Goal: Information Seeking & Learning: Check status

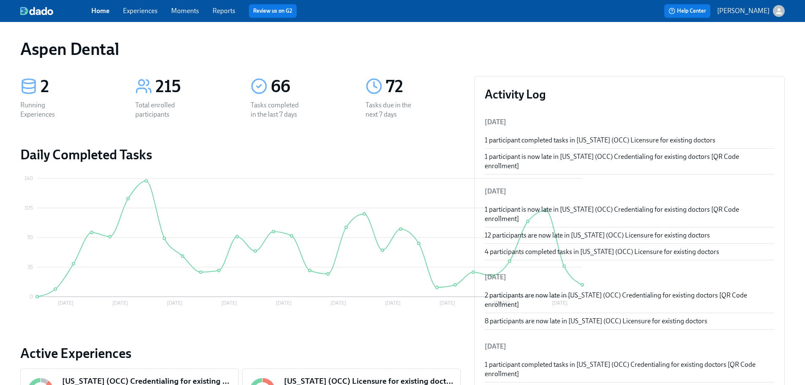
click at [220, 6] on div "Home Experiences Moments Reports Review us on G2" at bounding box center [264, 11] width 347 height 14
click at [220, 12] on link "Reports" at bounding box center [223, 11] width 23 height 8
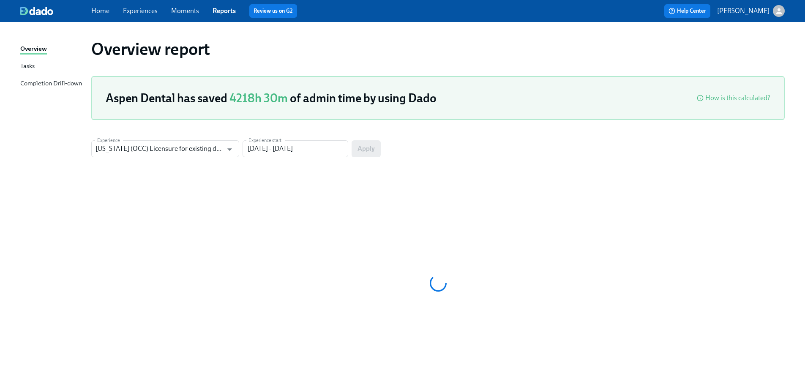
click at [65, 84] on div "Completion Drill-down" at bounding box center [51, 84] width 62 height 11
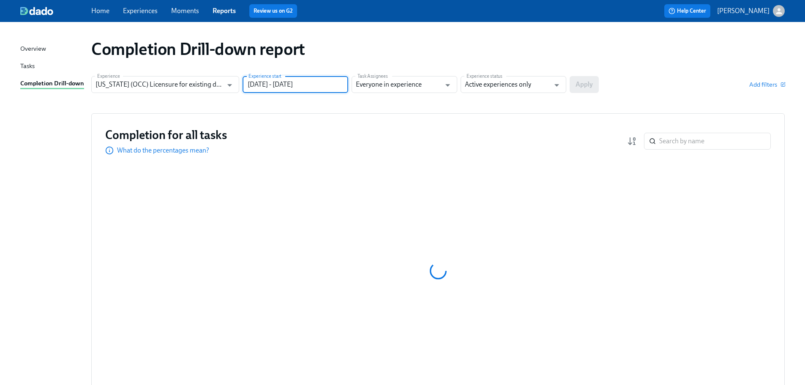
click at [279, 86] on input "[DATE] - [DATE]" at bounding box center [295, 84] width 106 height 17
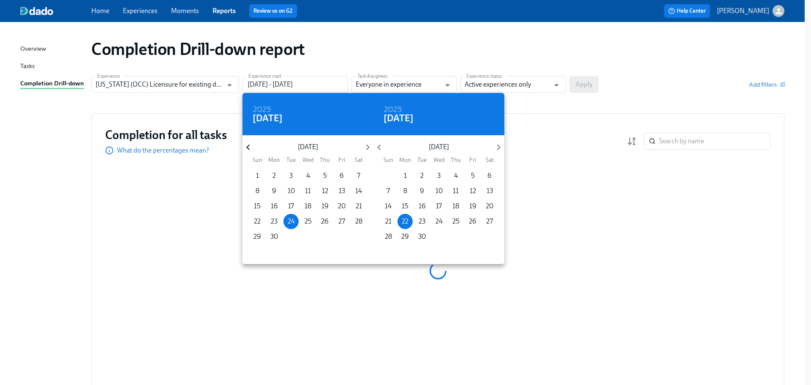
click at [246, 144] on icon "button" at bounding box center [247, 146] width 11 height 11
click at [246, 145] on icon "button" at bounding box center [247, 146] width 11 height 11
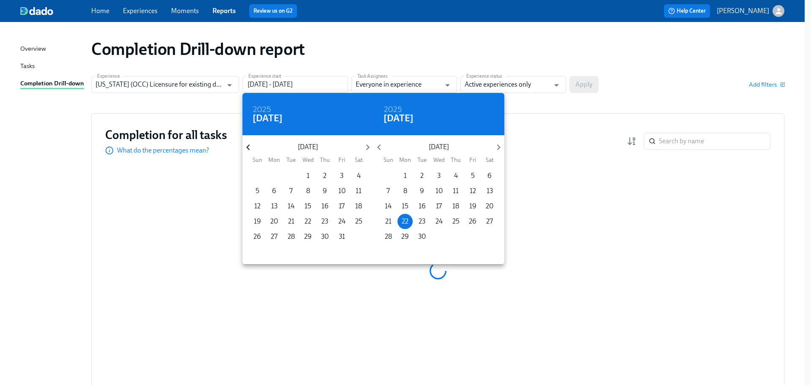
click at [246, 145] on icon "button" at bounding box center [247, 146] width 11 height 11
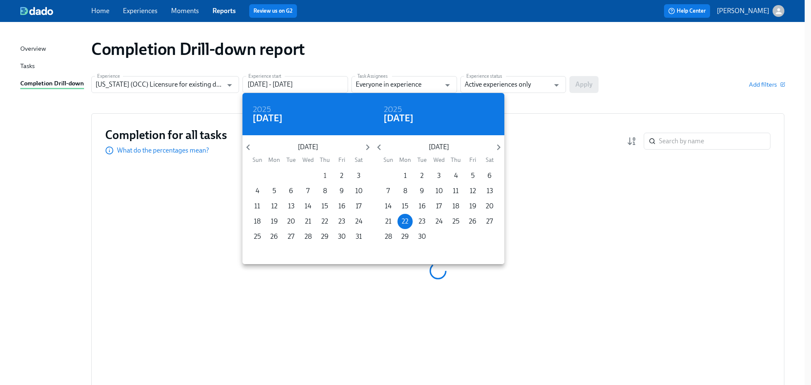
click at [326, 175] on span "1" at bounding box center [324, 175] width 15 height 9
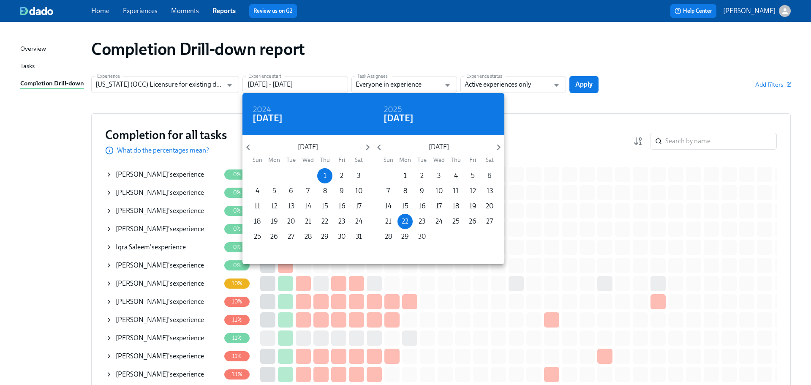
type input "[DATE] - [DATE]"
click at [531, 86] on div at bounding box center [405, 192] width 811 height 385
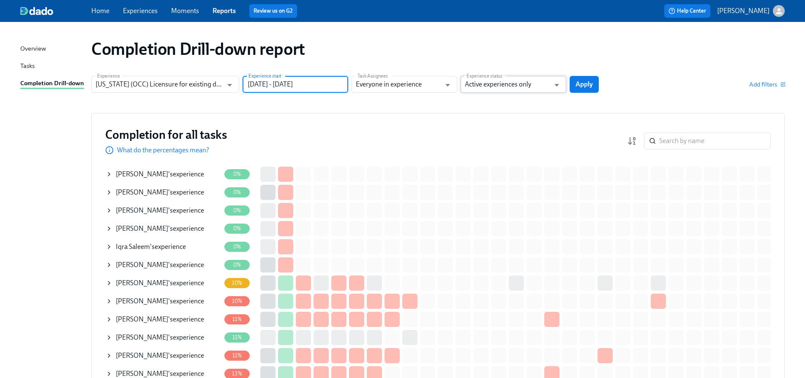
click at [512, 84] on input "Active experiences only" at bounding box center [507, 84] width 85 height 17
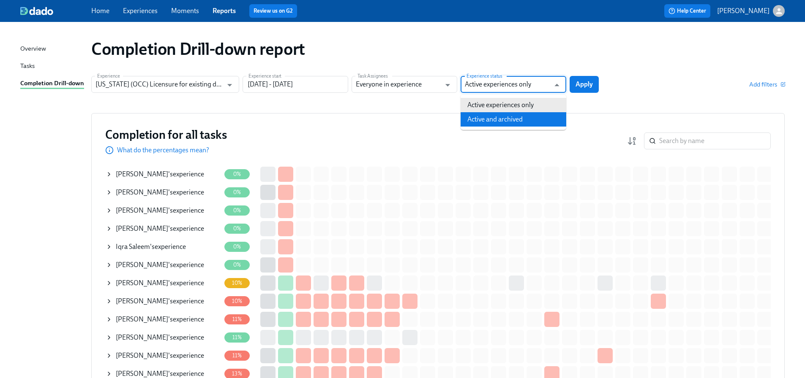
click at [507, 115] on li "Active and archived" at bounding box center [513, 119] width 106 height 14
type input "Active and archived"
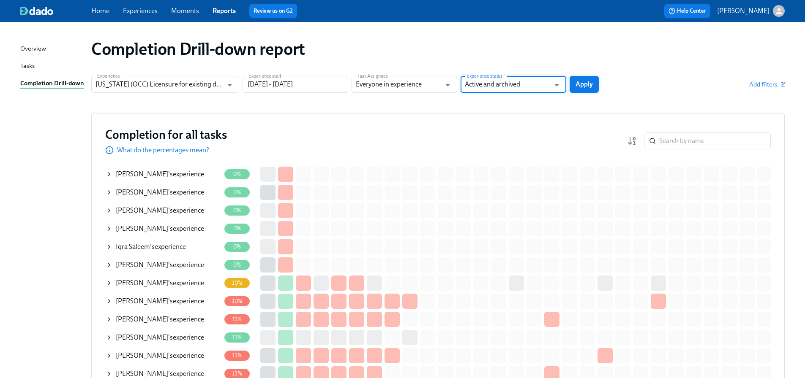
click at [582, 83] on span "Apply" at bounding box center [583, 84] width 17 height 8
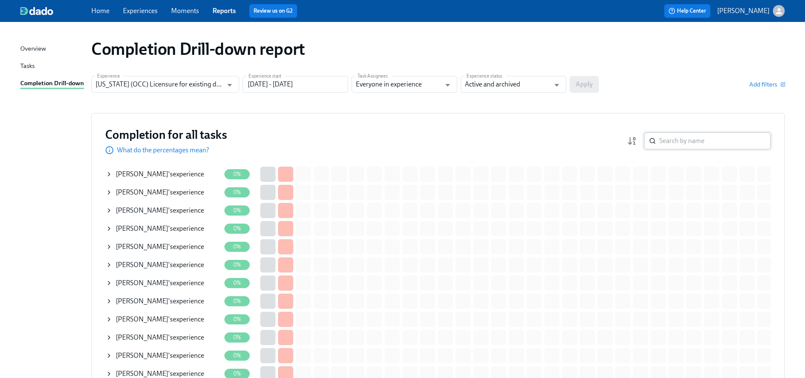
click at [673, 141] on input "search" at bounding box center [714, 141] width 111 height 17
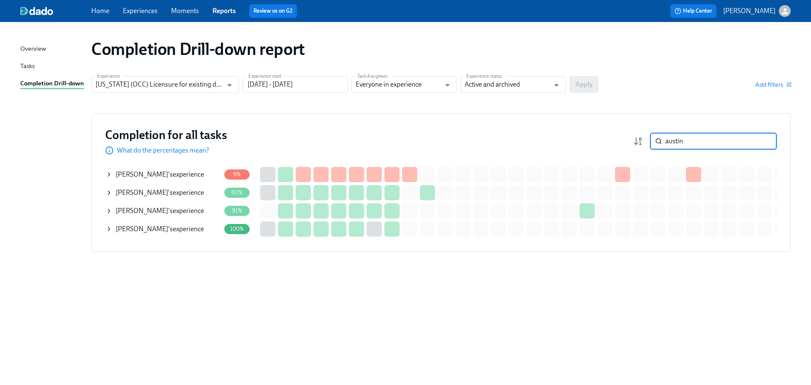
type input "austin"
click at [193, 191] on div "[PERSON_NAME] 's experience" at bounding box center [160, 192] width 88 height 9
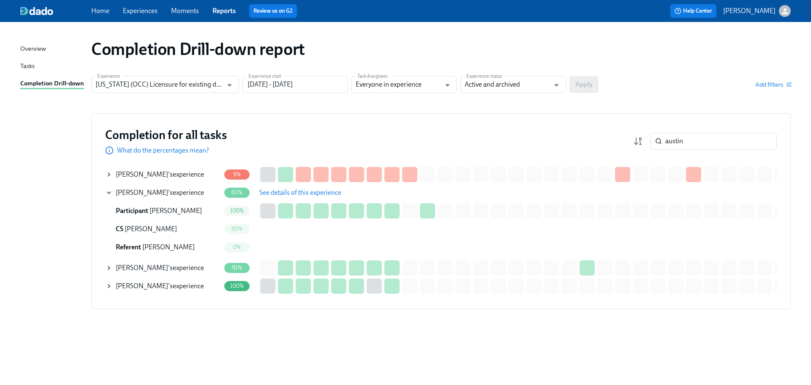
click at [271, 193] on span "See details of this experience" at bounding box center [300, 192] width 82 height 8
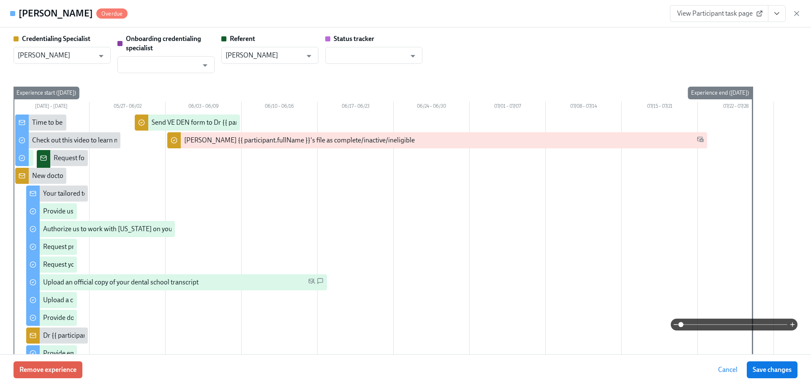
type input "[PERSON_NAME]"
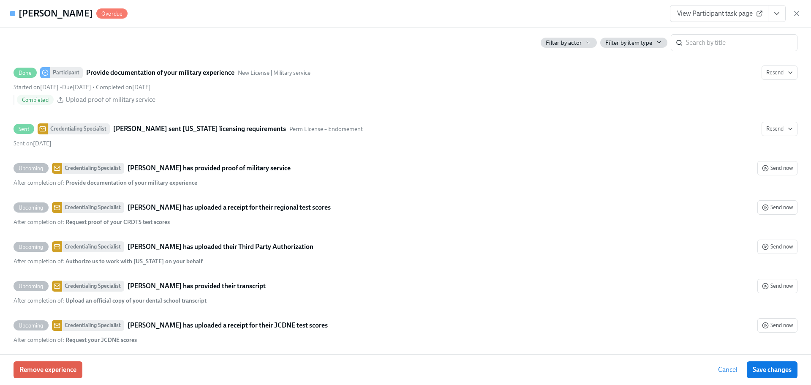
scroll to position [1647, 0]
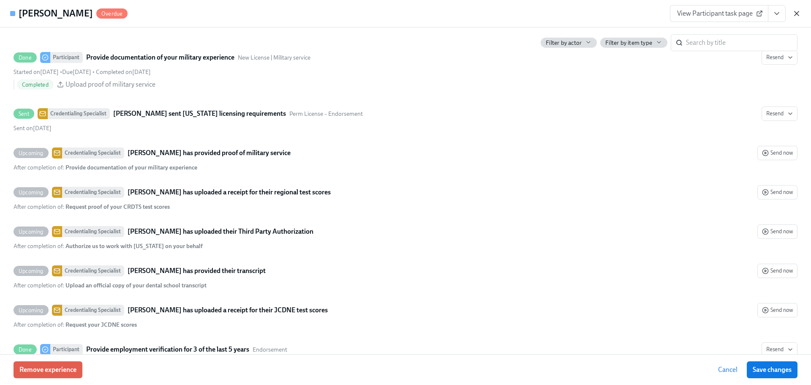
click at [796, 13] on icon "button" at bounding box center [796, 13] width 4 height 4
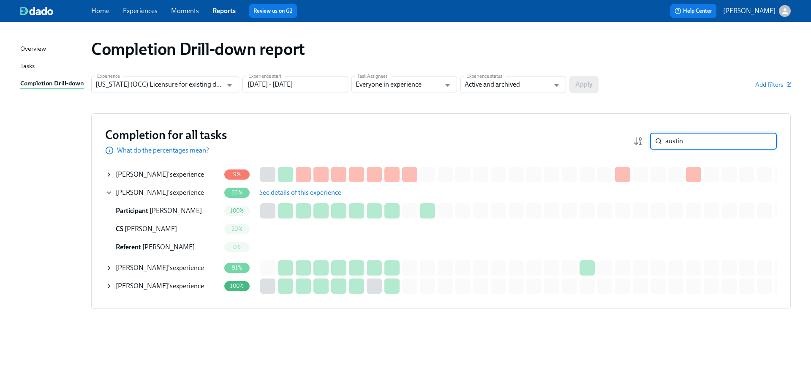
drag, startPoint x: 657, startPoint y: 141, endPoint x: 644, endPoint y: 140, distance: 13.1
click at [644, 140] on div "austin ​" at bounding box center [705, 141] width 144 height 17
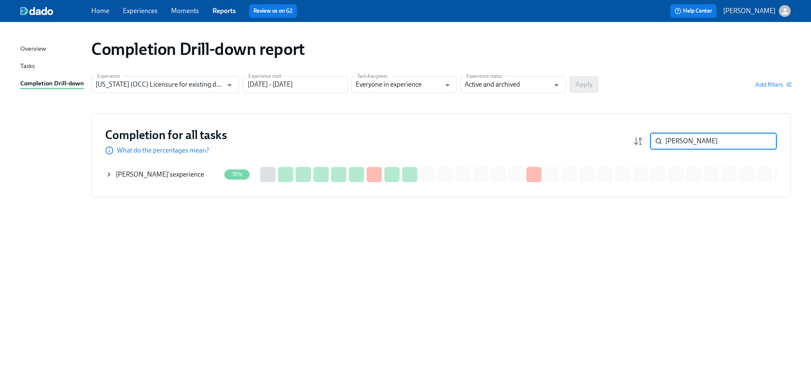
type input "[PERSON_NAME]"
click at [132, 175] on span "[PERSON_NAME]" at bounding box center [142, 174] width 52 height 8
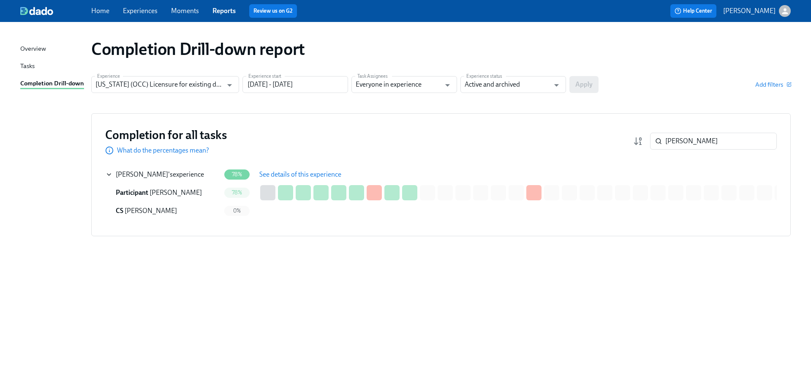
click at [289, 174] on span "See details of this experience" at bounding box center [300, 174] width 82 height 8
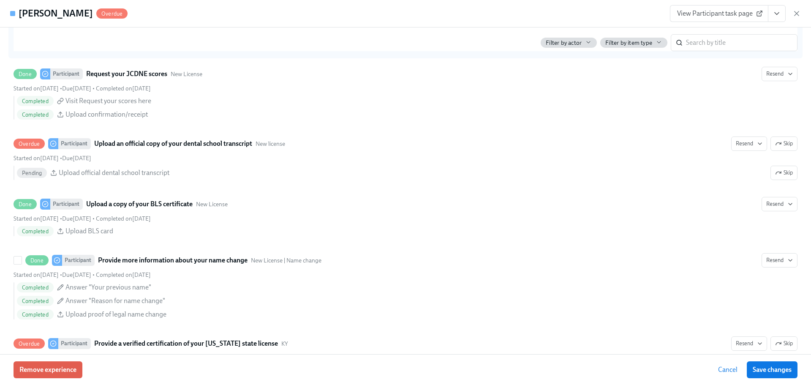
scroll to position [1351, 0]
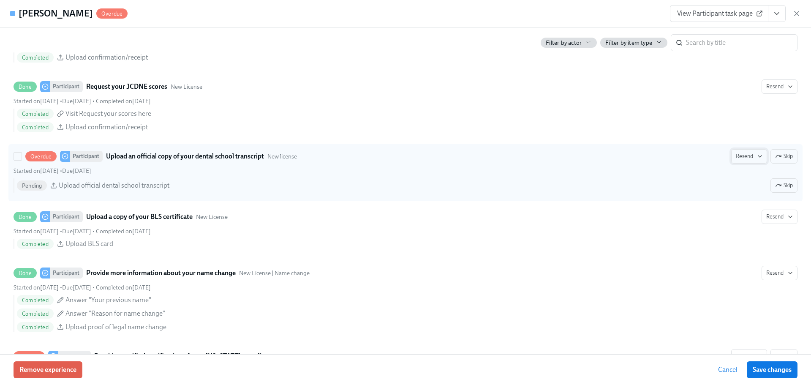
click at [754, 160] on span "Resend" at bounding box center [749, 156] width 27 height 8
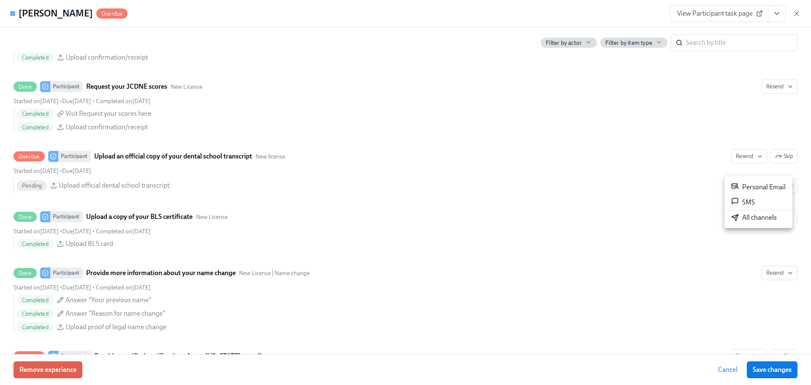
click at [747, 216] on div "All channels" at bounding box center [754, 217] width 46 height 9
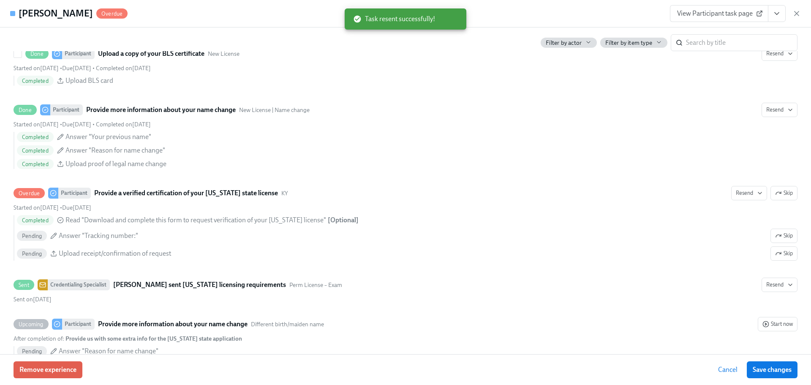
scroll to position [1520, 0]
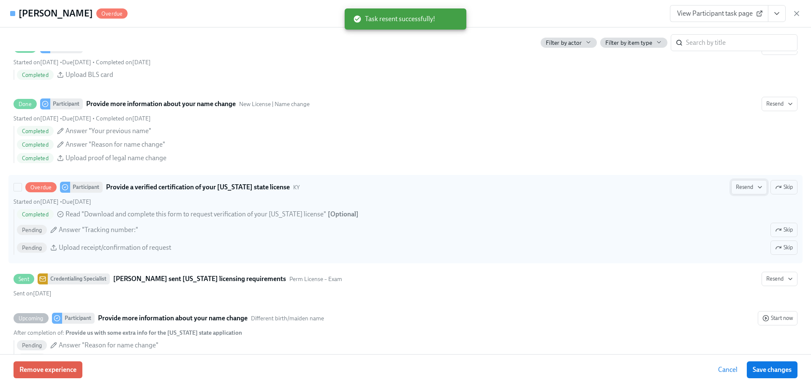
click at [749, 191] on span "Resend" at bounding box center [749, 187] width 27 height 8
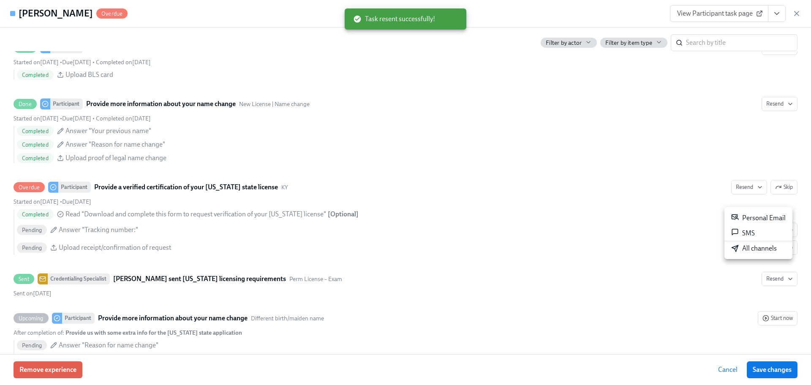
click at [745, 246] on div "All channels" at bounding box center [754, 248] width 46 height 9
